Goal: Entertainment & Leisure: Consume media (video, audio)

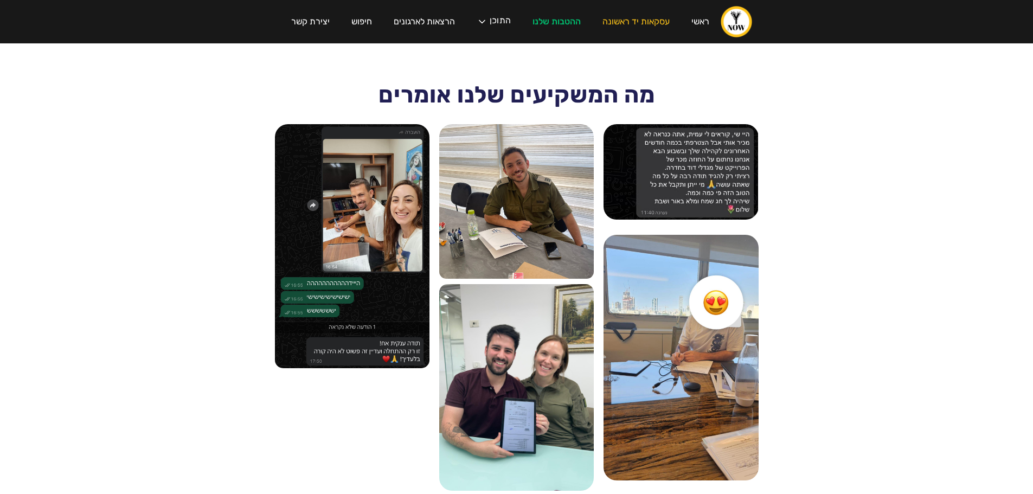
scroll to position [1421, 0]
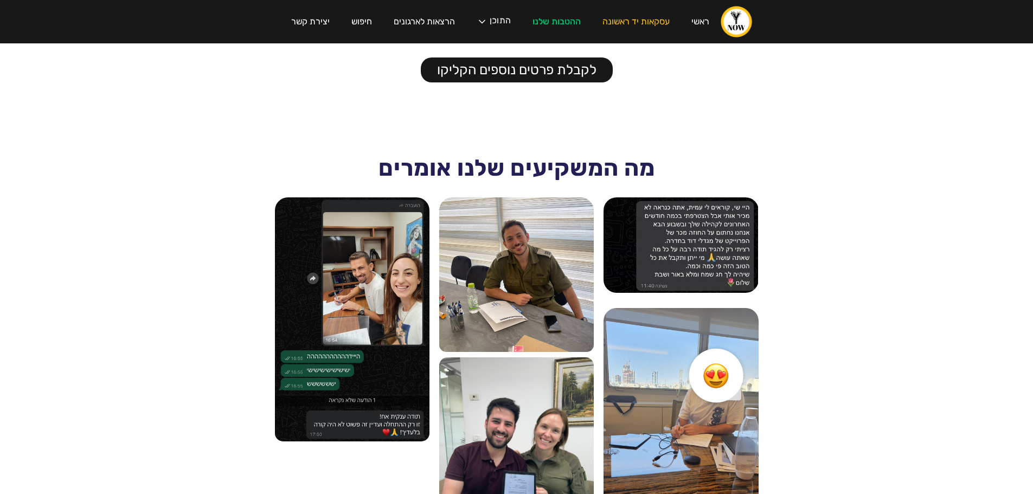
click at [682, 250] on img at bounding box center [681, 244] width 155 height 95
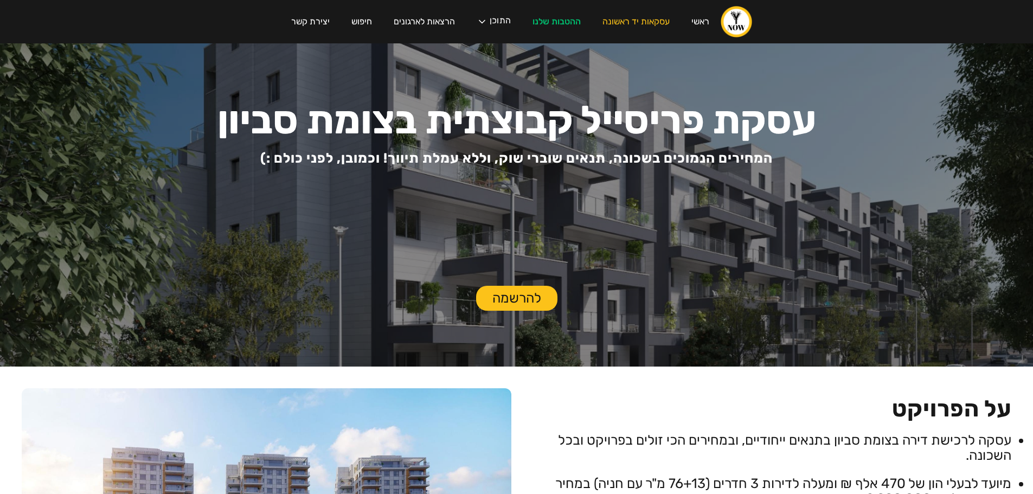
scroll to position [0, 0]
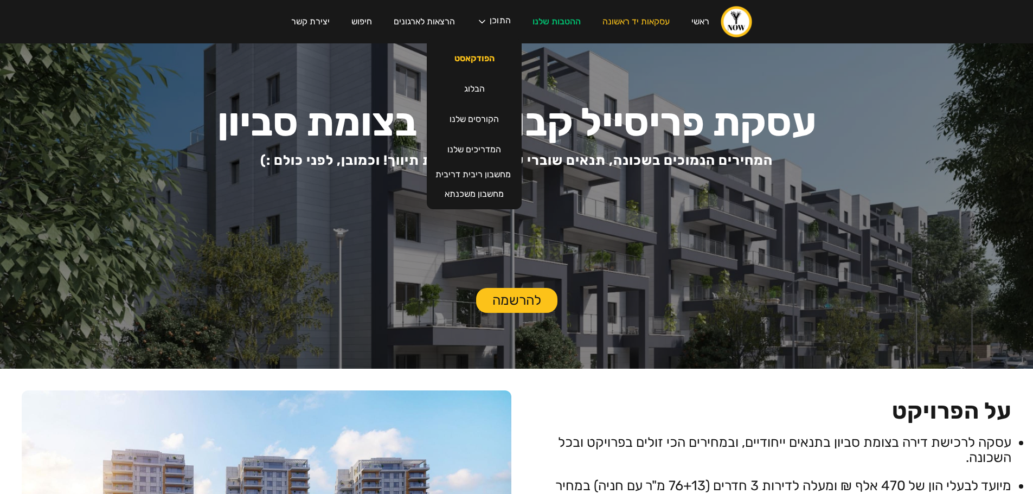
click at [483, 61] on link "הפודקאסט" at bounding box center [475, 58] width 62 height 30
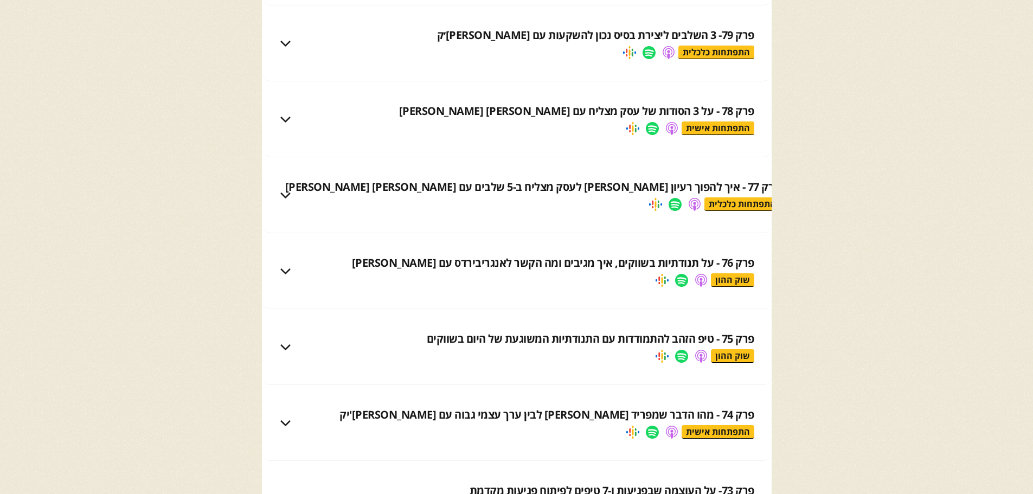
scroll to position [1898, 0]
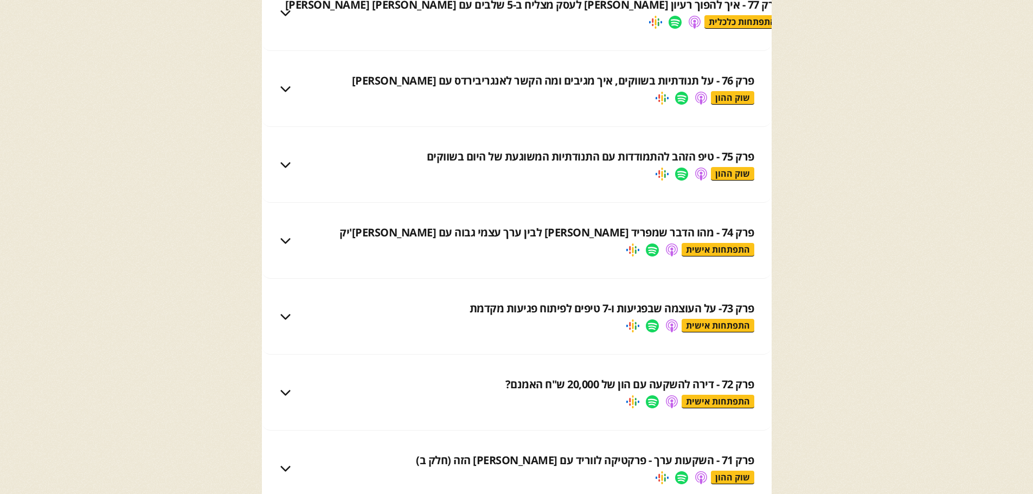
click at [662, 175] on link at bounding box center [662, 174] width 13 height 13
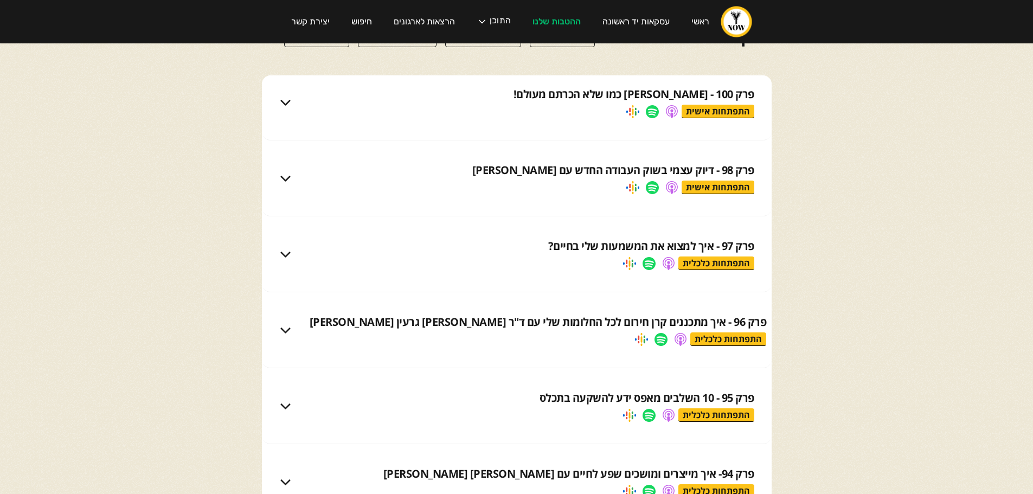
scroll to position [0, 0]
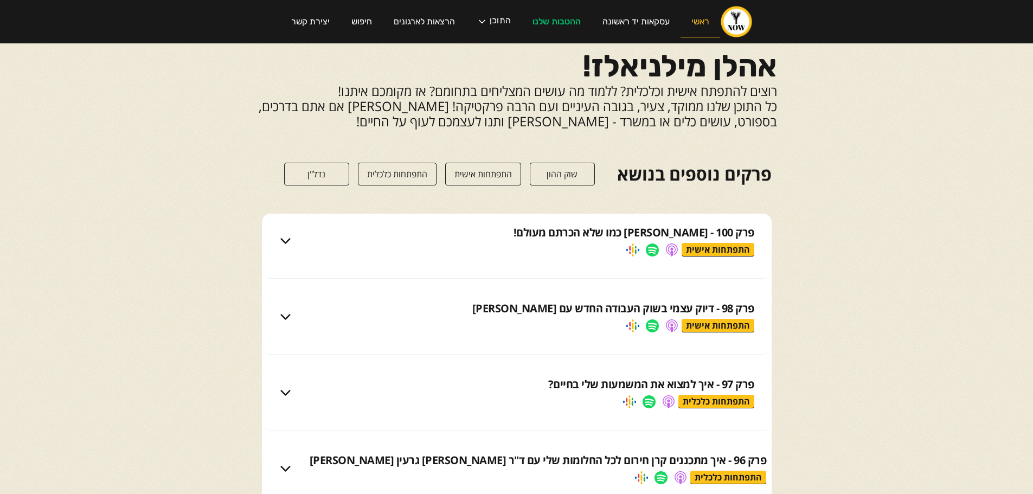
click at [698, 22] on link "ראשי" at bounding box center [700, 22] width 40 height 31
